Goal: Information Seeking & Learning: Learn about a topic

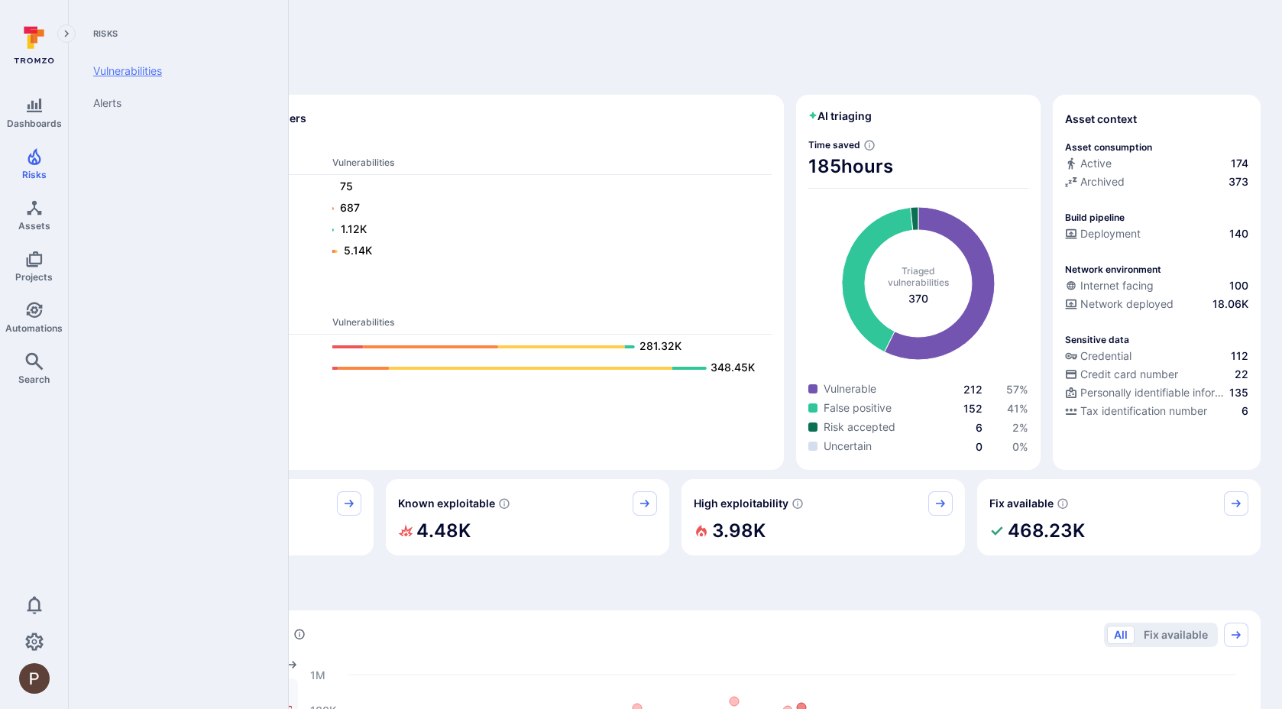
click at [115, 66] on link "Vulnerabilities" at bounding box center [175, 71] width 189 height 32
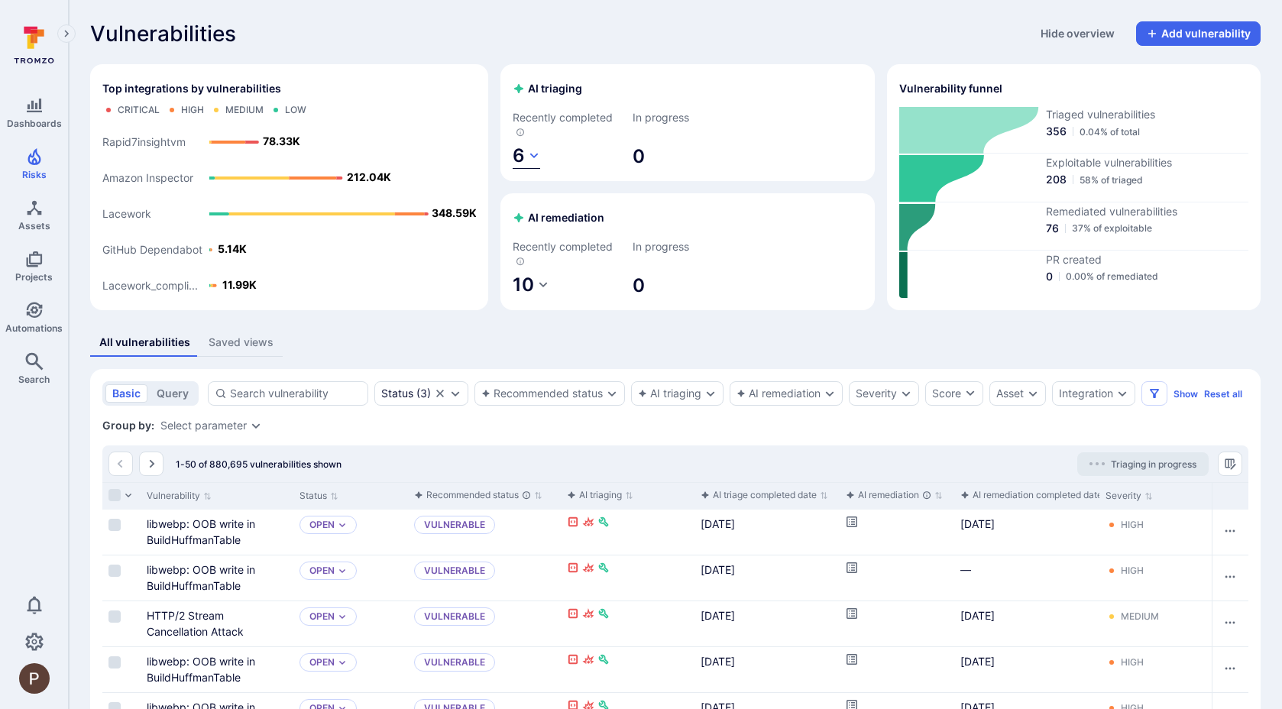
click at [531, 157] on icon "button" at bounding box center [534, 156] width 12 height 12
click at [658, 193] on span "3" at bounding box center [656, 190] width 7 height 15
click at [507, 158] on div at bounding box center [641, 354] width 1282 height 709
click at [525, 161] on button "6" at bounding box center [527, 156] width 28 height 25
click at [525, 161] on div at bounding box center [641, 354] width 1282 height 709
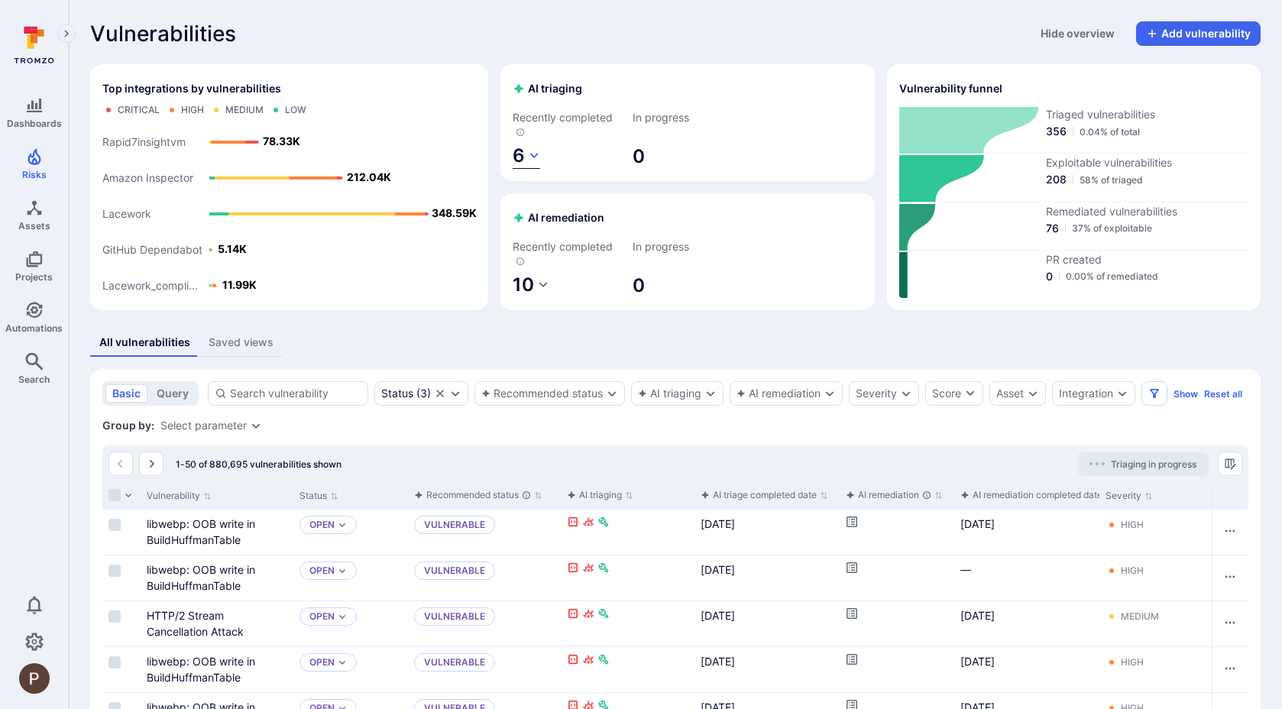
click at [523, 161] on span "6" at bounding box center [519, 155] width 12 height 22
click at [536, 216] on p "Risk accepted" at bounding box center [559, 215] width 73 height 12
click at [536, 243] on p "Vulnerable" at bounding box center [553, 240] width 61 height 12
click at [621, 154] on div at bounding box center [641, 354] width 1282 height 709
click at [643, 156] on span "0" at bounding box center [688, 156] width 110 height 24
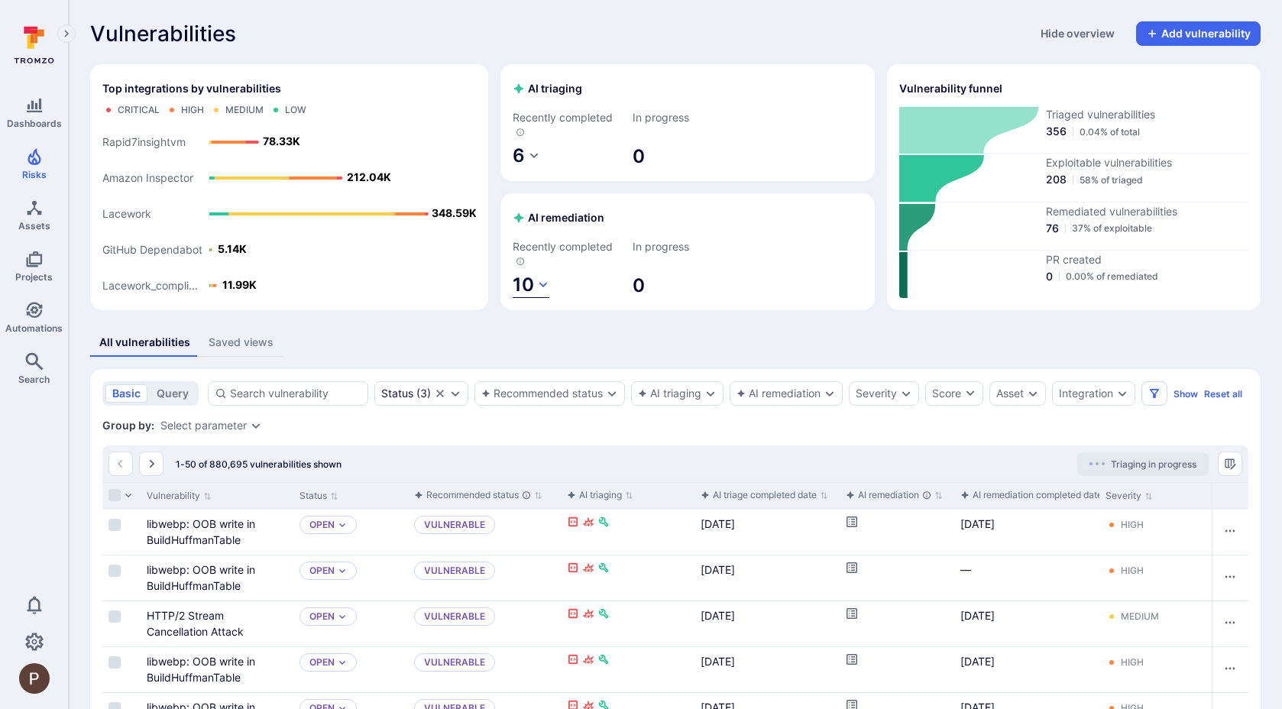
click at [536, 281] on button "10" at bounding box center [531, 285] width 37 height 25
click at [559, 280] on div at bounding box center [641, 354] width 1282 height 709
click at [881, 27] on div "Vulnerabilities Hide overview Add vulnerability" at bounding box center [675, 33] width 1171 height 24
